Goal: Navigation & Orientation: Find specific page/section

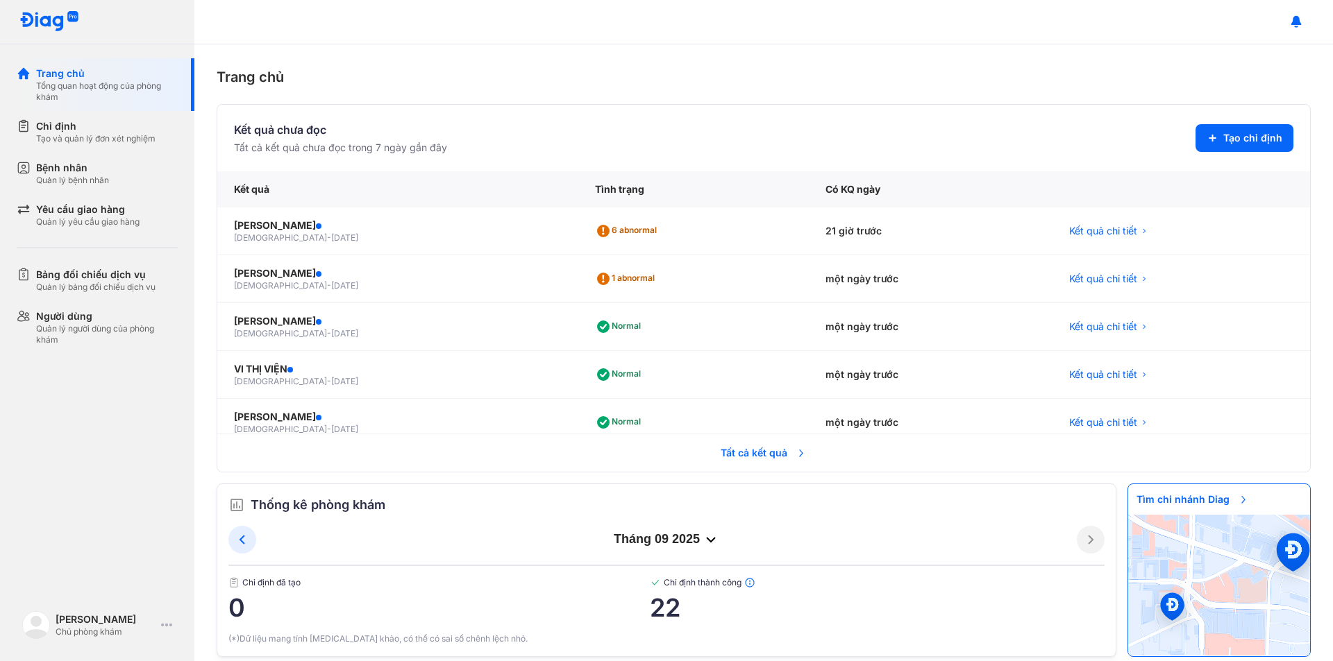
click at [731, 447] on span "Tất cả kết quả" at bounding box center [763, 453] width 103 height 31
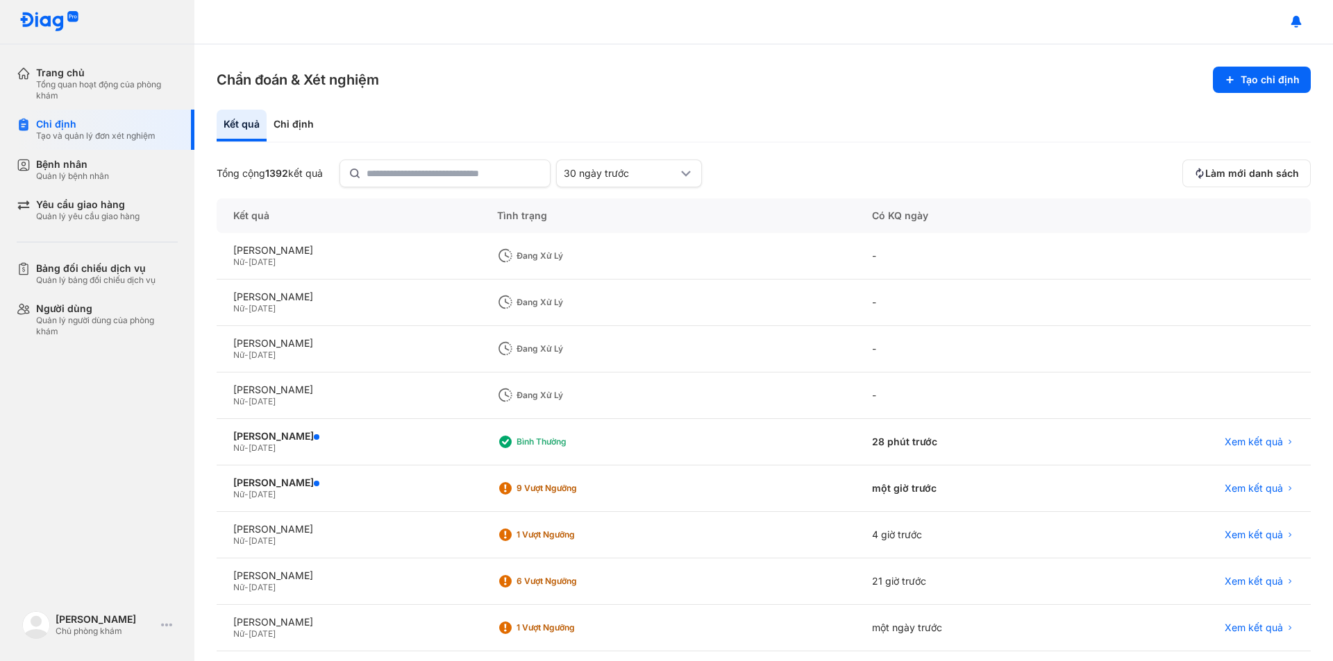
scroll to position [109, 0]
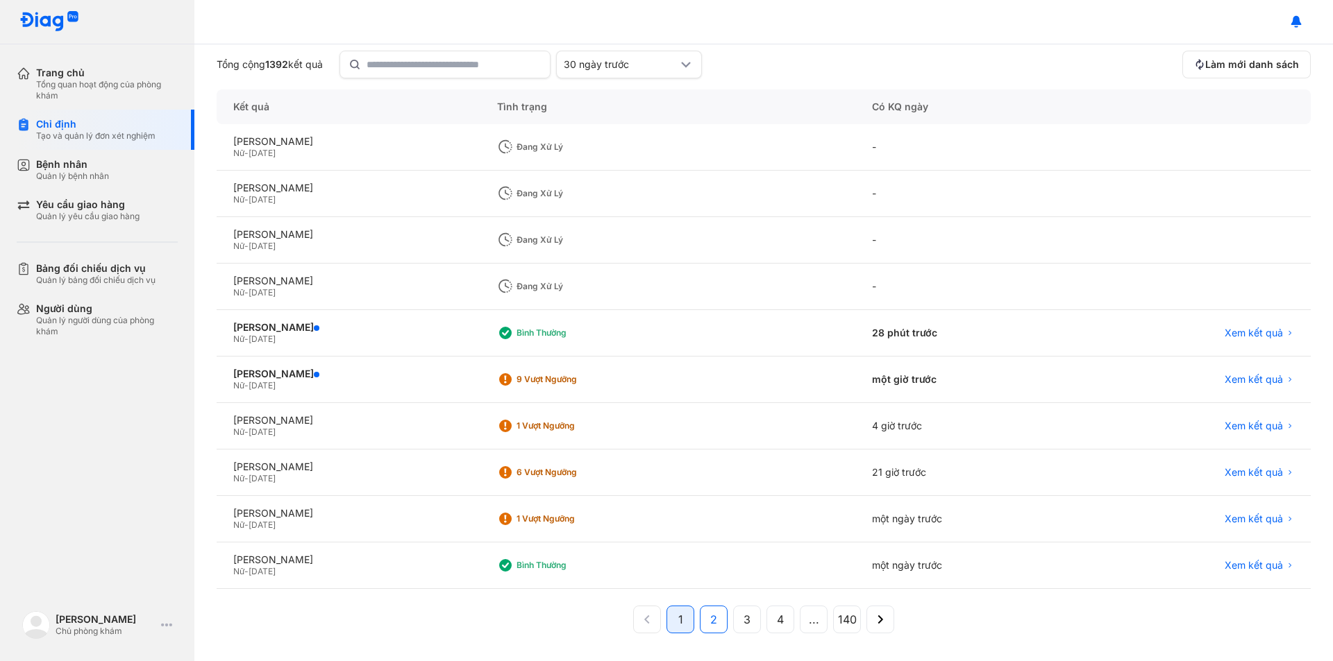
click at [711, 629] on button "2" at bounding box center [714, 620] width 28 height 28
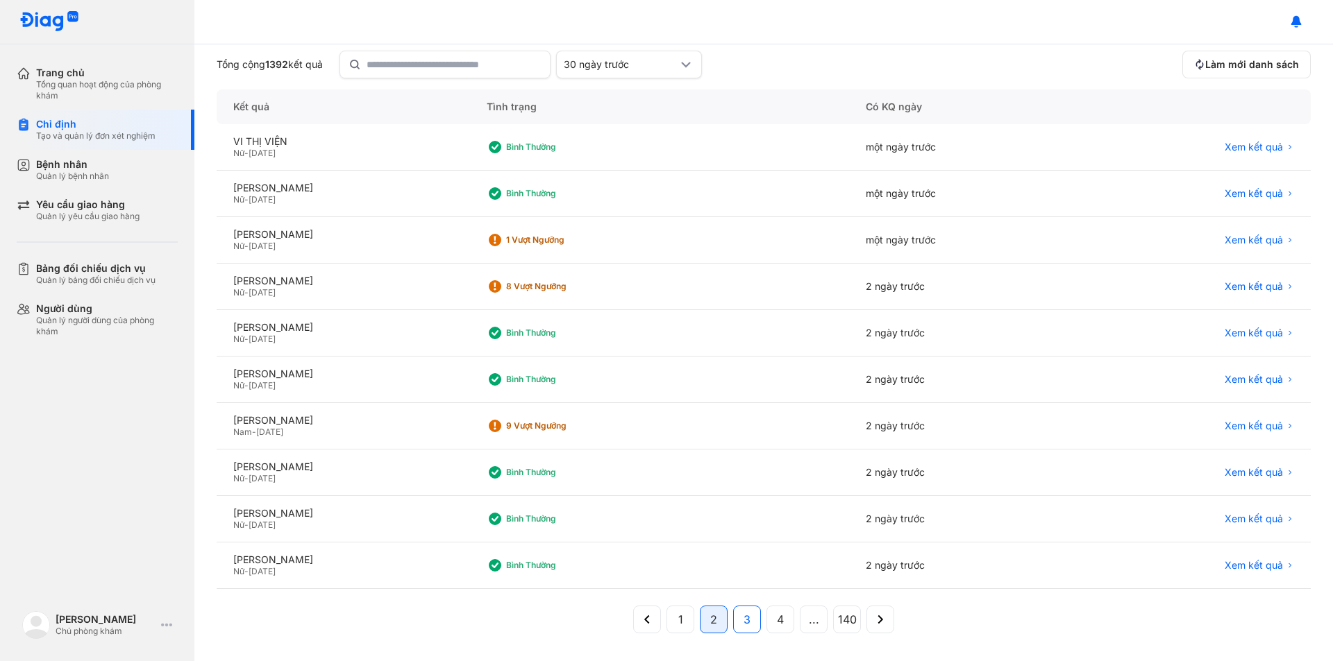
click at [736, 617] on button "3" at bounding box center [747, 620] width 28 height 28
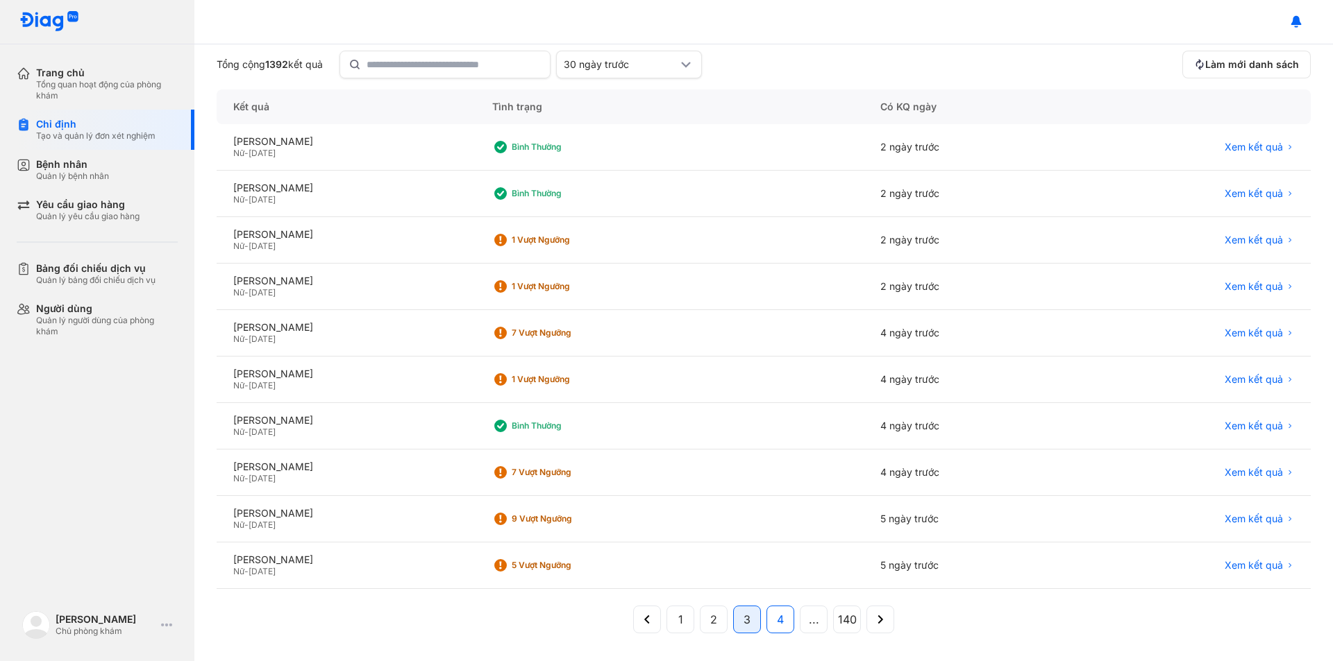
click at [768, 618] on button "4" at bounding box center [780, 620] width 28 height 28
